Goal: Find contact information: Find contact information

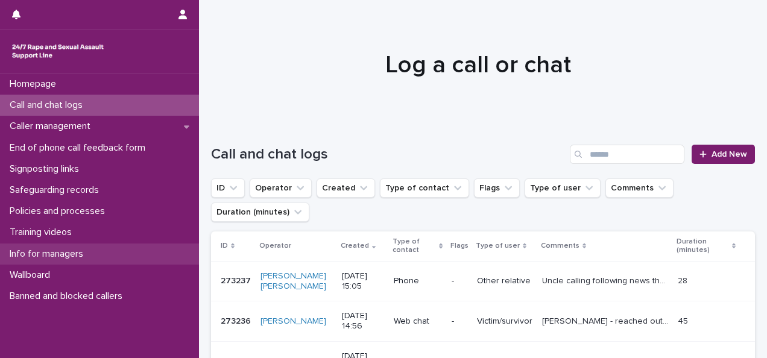
click at [90, 246] on div "Info for managers" at bounding box center [99, 254] width 199 height 21
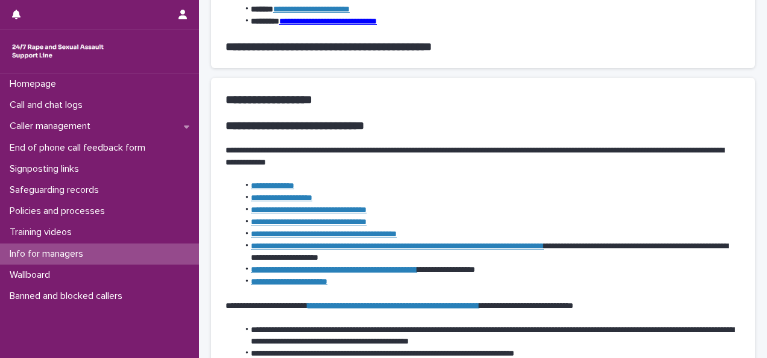
scroll to position [528, 0]
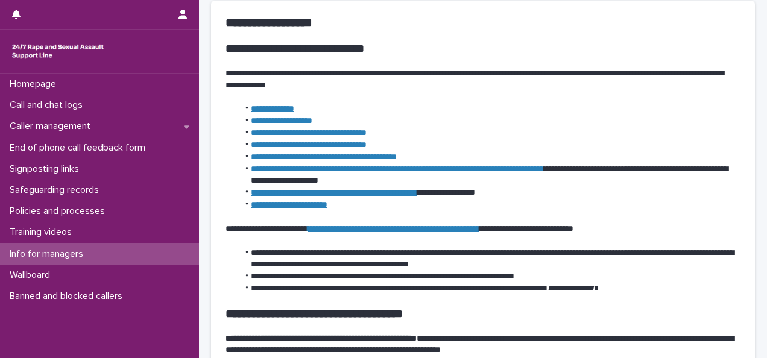
click at [449, 227] on link "**********" at bounding box center [394, 228] width 172 height 8
click at [472, 230] on link "**********" at bounding box center [394, 228] width 172 height 8
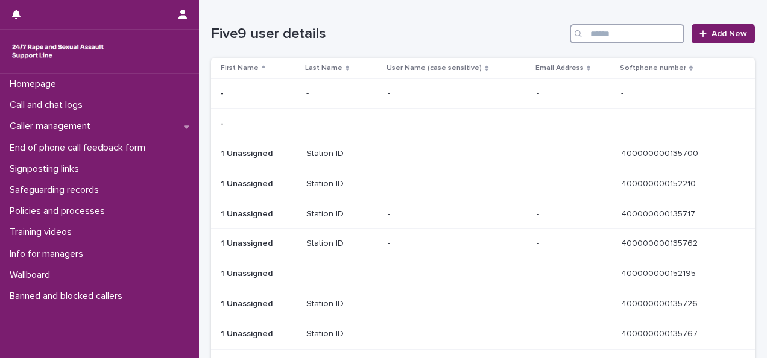
click at [594, 33] on input "Search" at bounding box center [627, 33] width 115 height 19
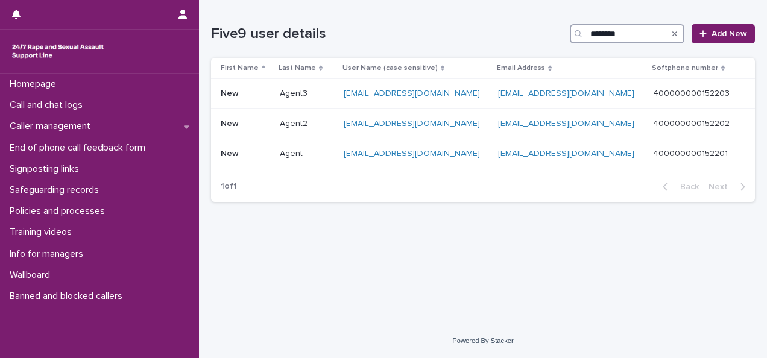
type input "********"
drag, startPoint x: 717, startPoint y: 151, endPoint x: 645, endPoint y: 151, distance: 71.2
click at [653, 151] on div "400000000152201 400000000152201" at bounding box center [694, 154] width 83 height 10
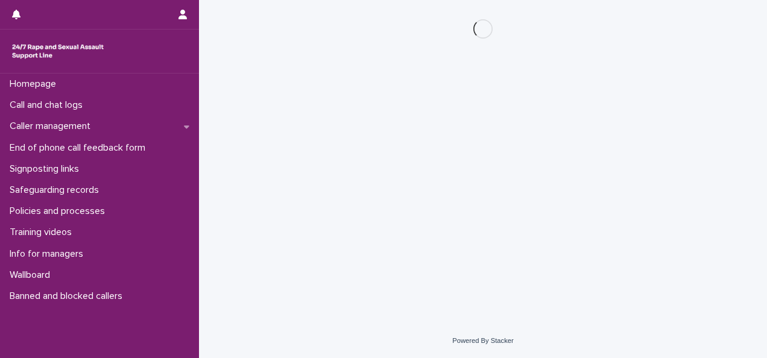
click at [644, 151] on div "Loading... Saving… Loading... Saving…" at bounding box center [483, 147] width 556 height 294
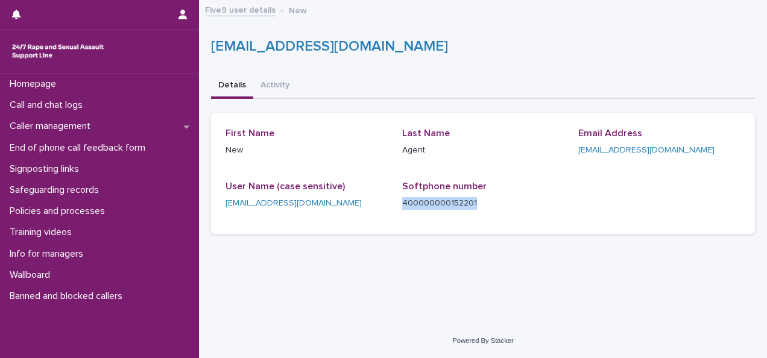
drag, startPoint x: 485, startPoint y: 200, endPoint x: 397, endPoint y: 197, distance: 88.1
click at [398, 195] on div "First Name New Last Name Agent Email Address [EMAIL_ADDRESS][DOMAIN_NAME] User …" at bounding box center [483, 174] width 515 height 92
copy p "400000000152201"
click at [222, 84] on button "Details" at bounding box center [232, 86] width 42 height 25
click at [229, 83] on button "Details" at bounding box center [232, 86] width 42 height 25
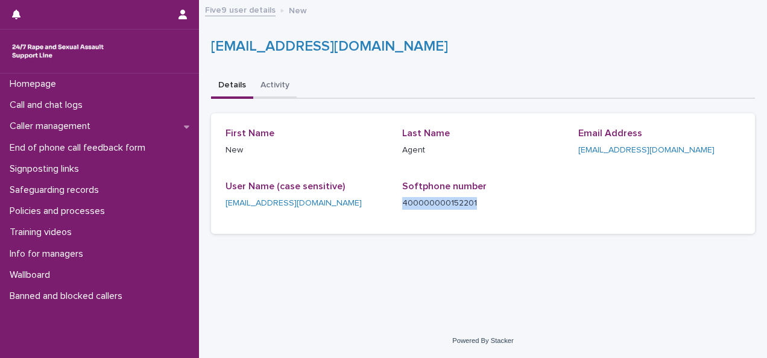
click at [286, 83] on button "Activity" at bounding box center [274, 86] width 43 height 25
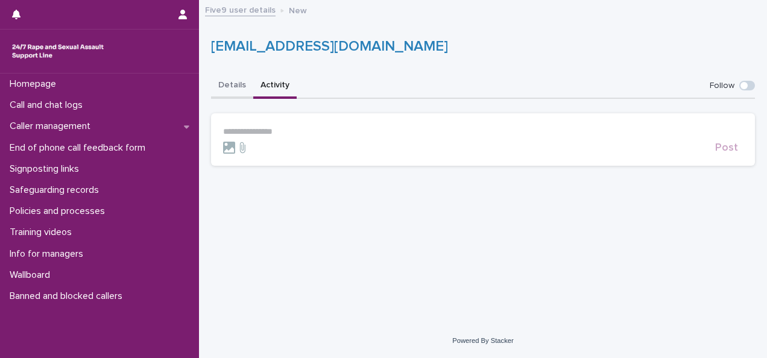
click at [230, 84] on button "Details" at bounding box center [232, 86] width 42 height 25
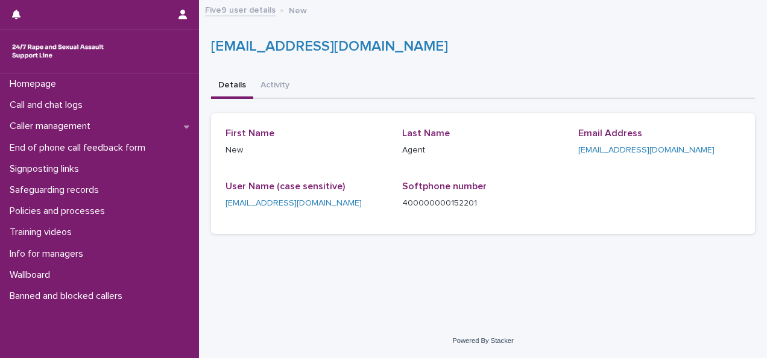
click at [230, 84] on button "Details" at bounding box center [232, 86] width 42 height 25
click at [261, 7] on link "Five9 user details" at bounding box center [240, 9] width 71 height 14
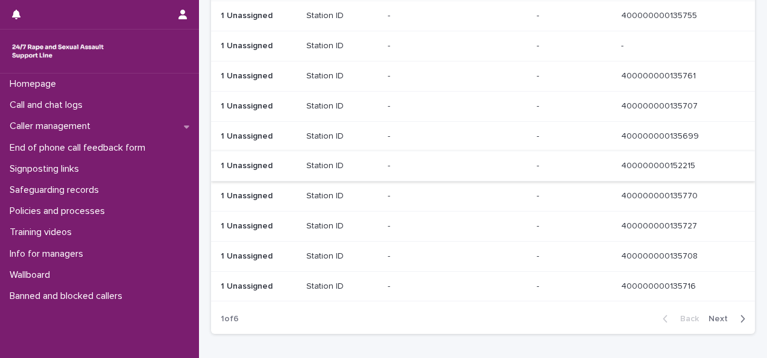
scroll to position [752, 0]
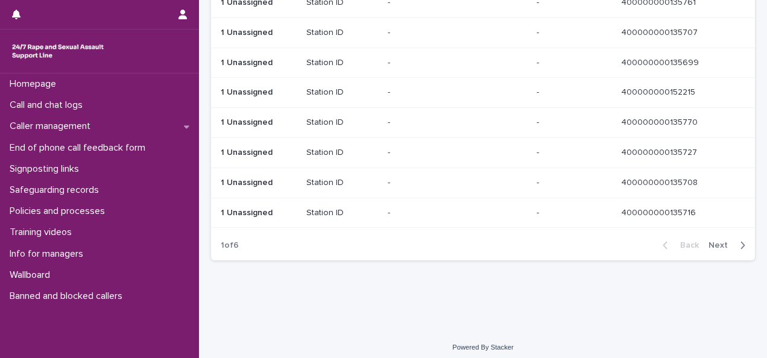
click at [709, 241] on span "Next" at bounding box center [722, 245] width 27 height 8
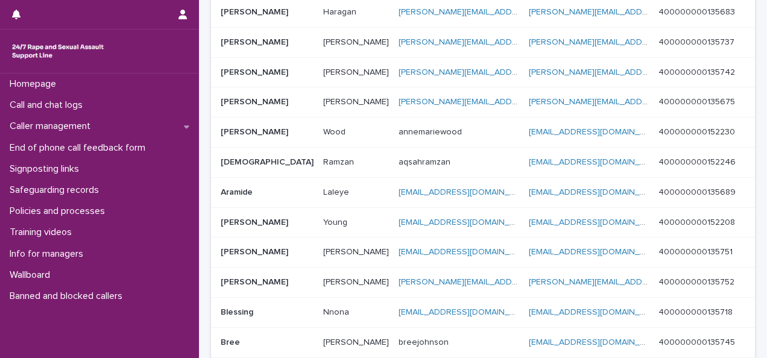
scroll to position [761, 0]
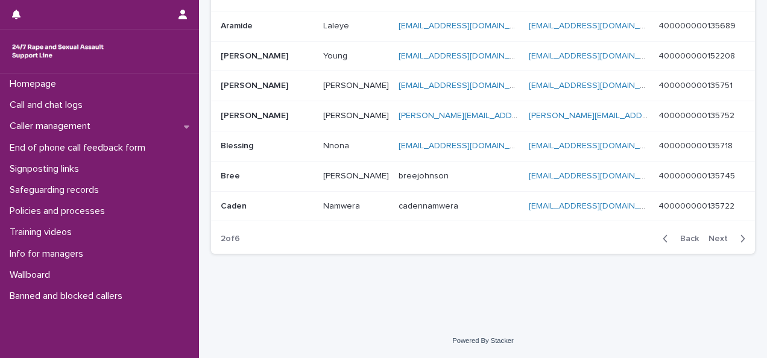
click at [705, 234] on button "Next" at bounding box center [729, 238] width 51 height 11
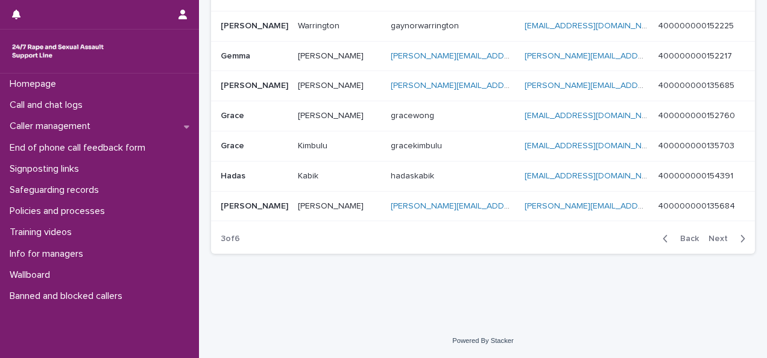
click at [709, 235] on span "Next" at bounding box center [722, 239] width 27 height 8
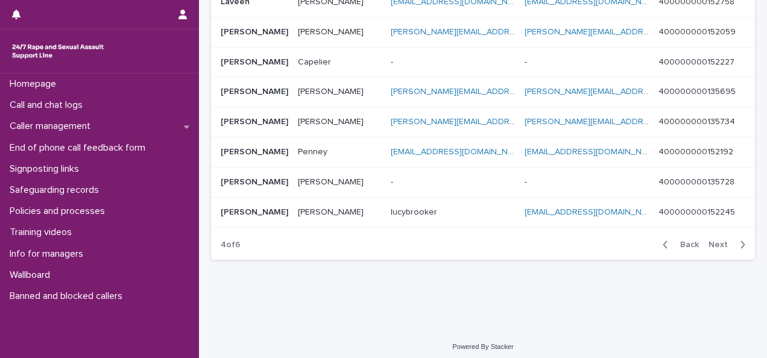
scroll to position [754, 0]
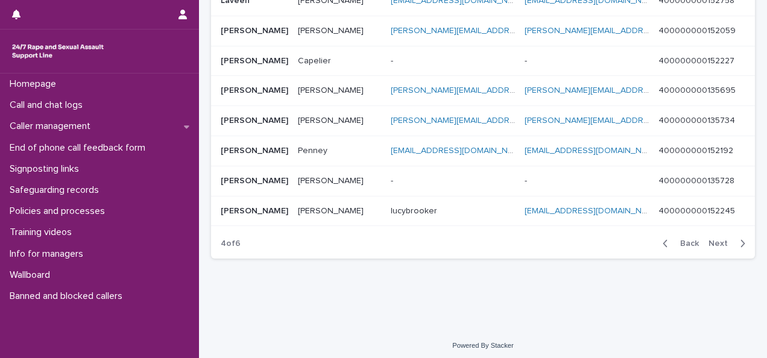
click at [710, 241] on button "Next" at bounding box center [729, 243] width 51 height 11
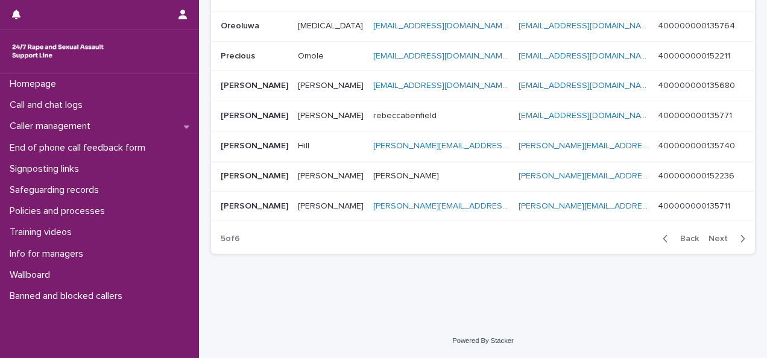
scroll to position [761, 0]
click at [717, 241] on span "Next" at bounding box center [722, 239] width 27 height 8
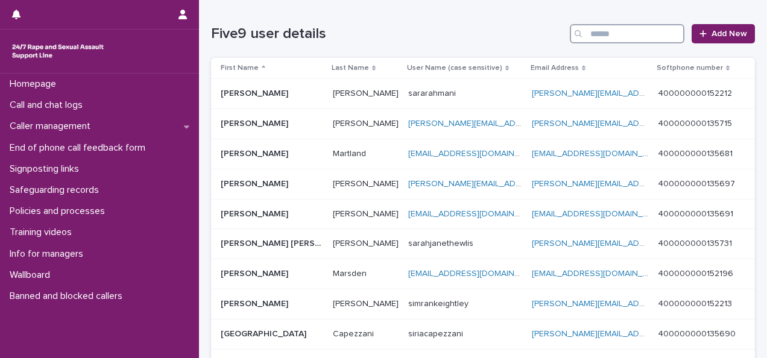
click at [614, 29] on input "Search" at bounding box center [627, 33] width 115 height 19
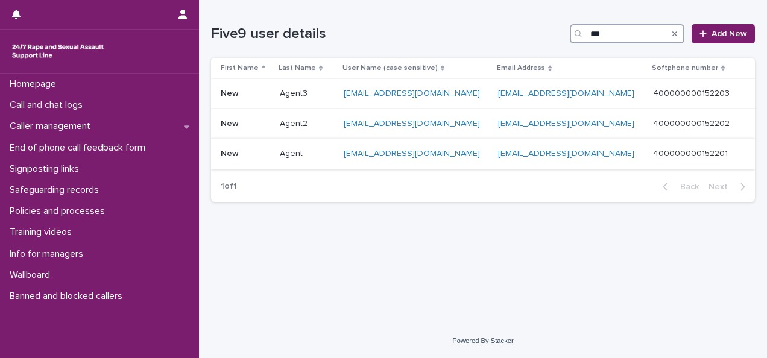
type input "***"
click at [410, 156] on link "[EMAIL_ADDRESS][DOMAIN_NAME]" at bounding box center [412, 154] width 136 height 8
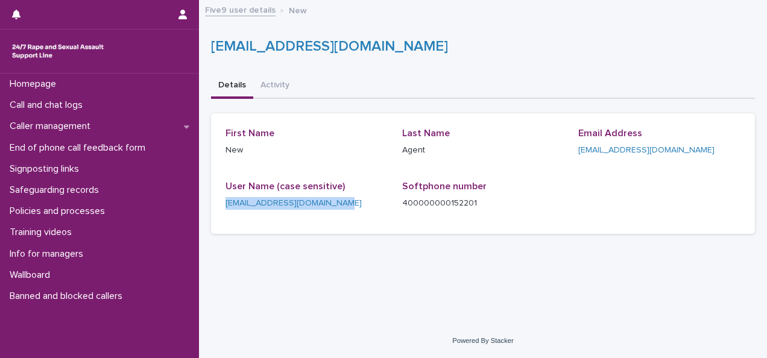
drag, startPoint x: 339, startPoint y: 203, endPoint x: 212, endPoint y: 200, distance: 126.7
click at [212, 200] on div "First Name New Last Name Agent Email Address [EMAIL_ADDRESS][DOMAIN_NAME] User …" at bounding box center [483, 173] width 544 height 121
copy link "[EMAIL_ADDRESS][DOMAIN_NAME]"
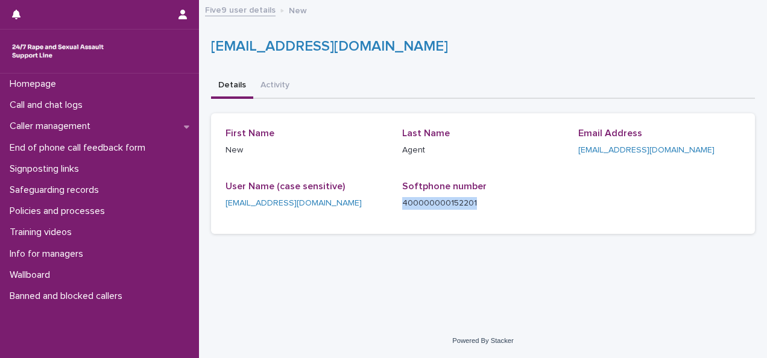
drag, startPoint x: 483, startPoint y: 204, endPoint x: 398, endPoint y: 202, distance: 84.5
click at [398, 202] on div "First Name New Last Name Agent Email Address [EMAIL_ADDRESS][DOMAIN_NAME] User …" at bounding box center [483, 174] width 515 height 92
copy p "400000000152201"
